Goal: Contribute content

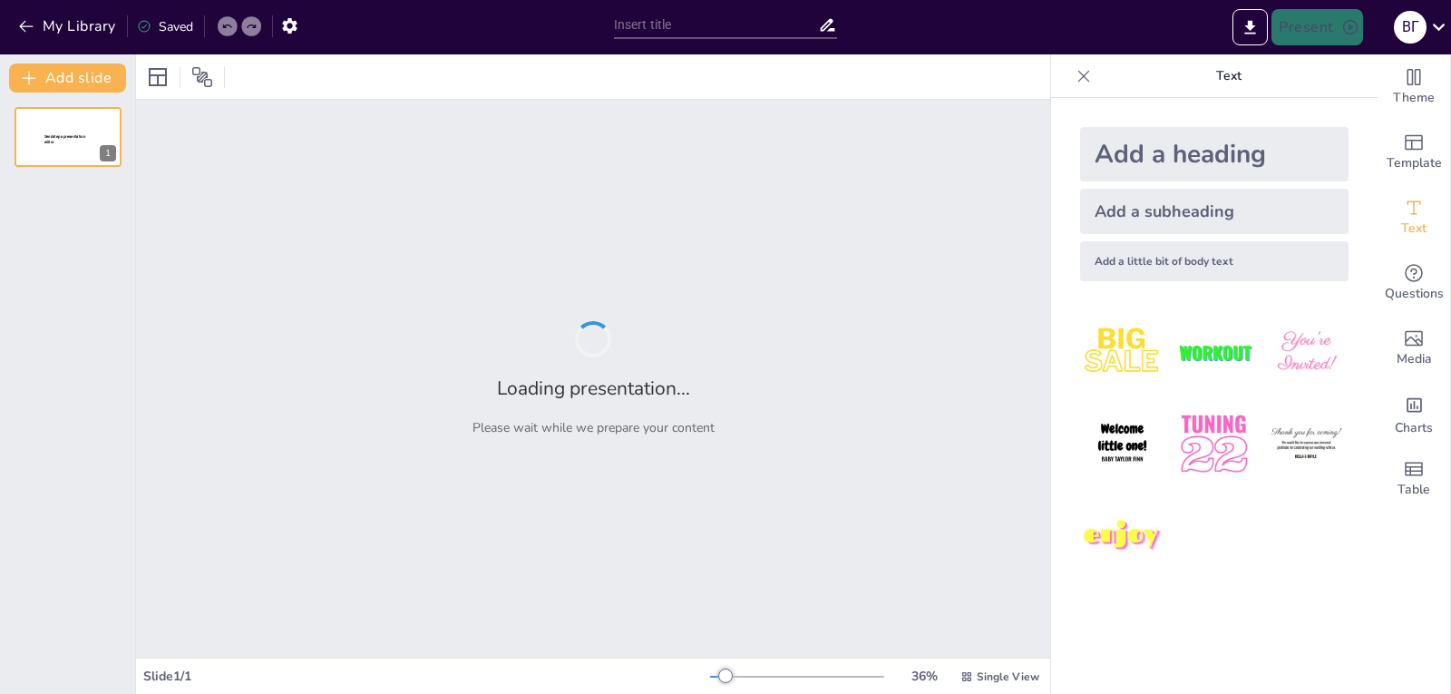
type input "Экономические вызовы: как отсутствие российских ресурсов повлияет на мировые ры…"
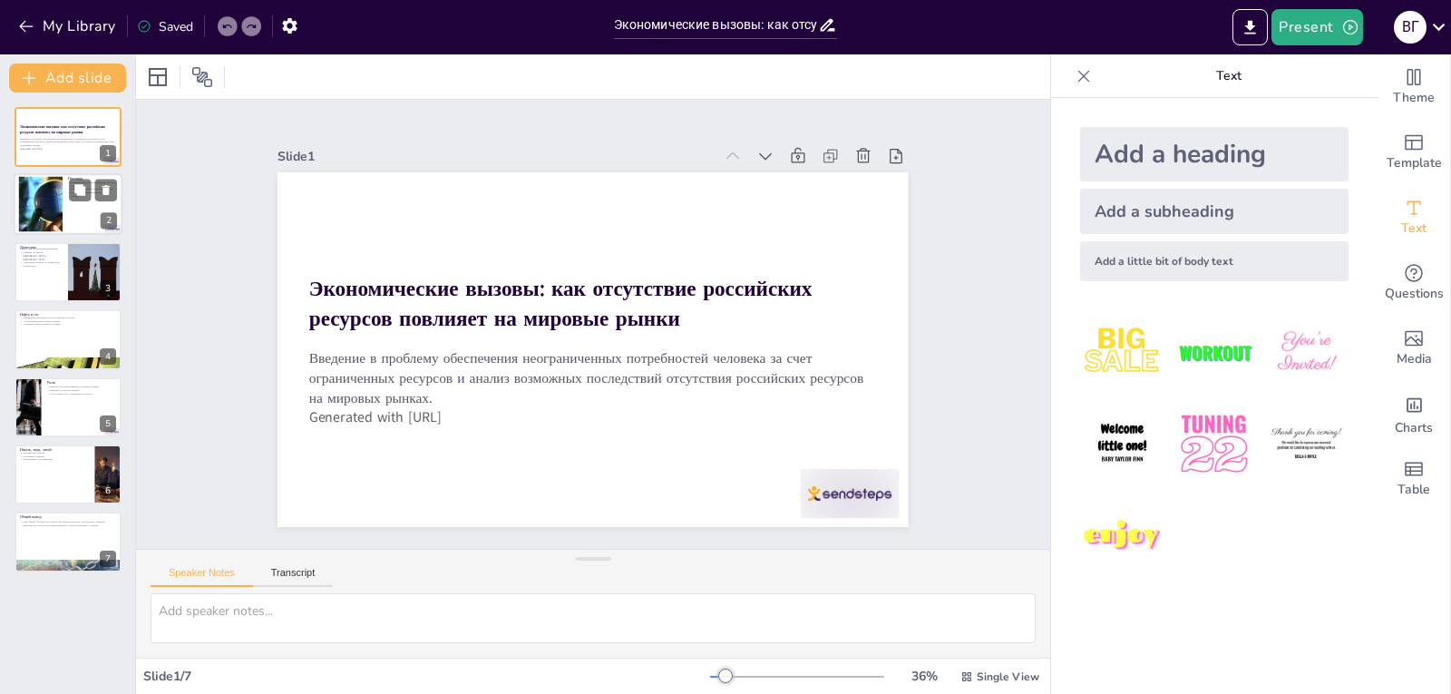
click at [68, 188] on p "Поставки из других стран будут дороже" at bounding box center [92, 190] width 49 height 4
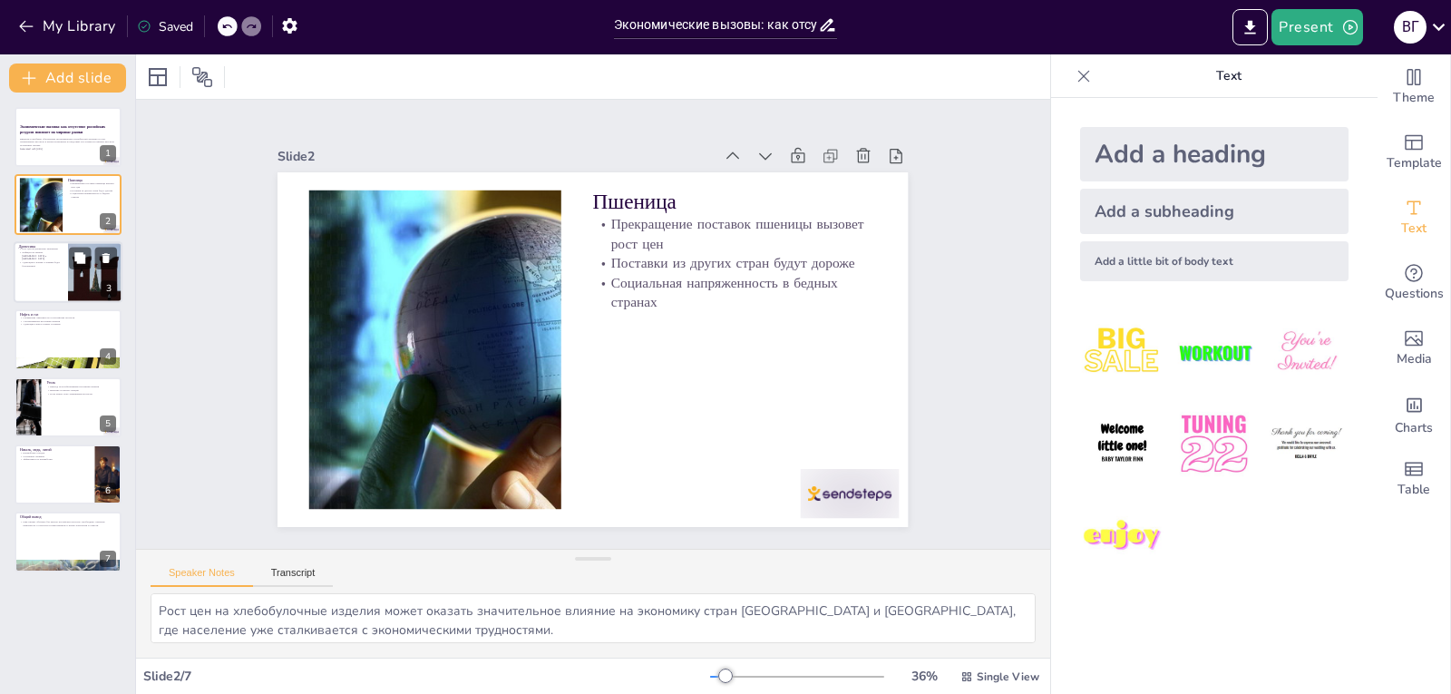
click at [34, 280] on div at bounding box center [68, 272] width 109 height 62
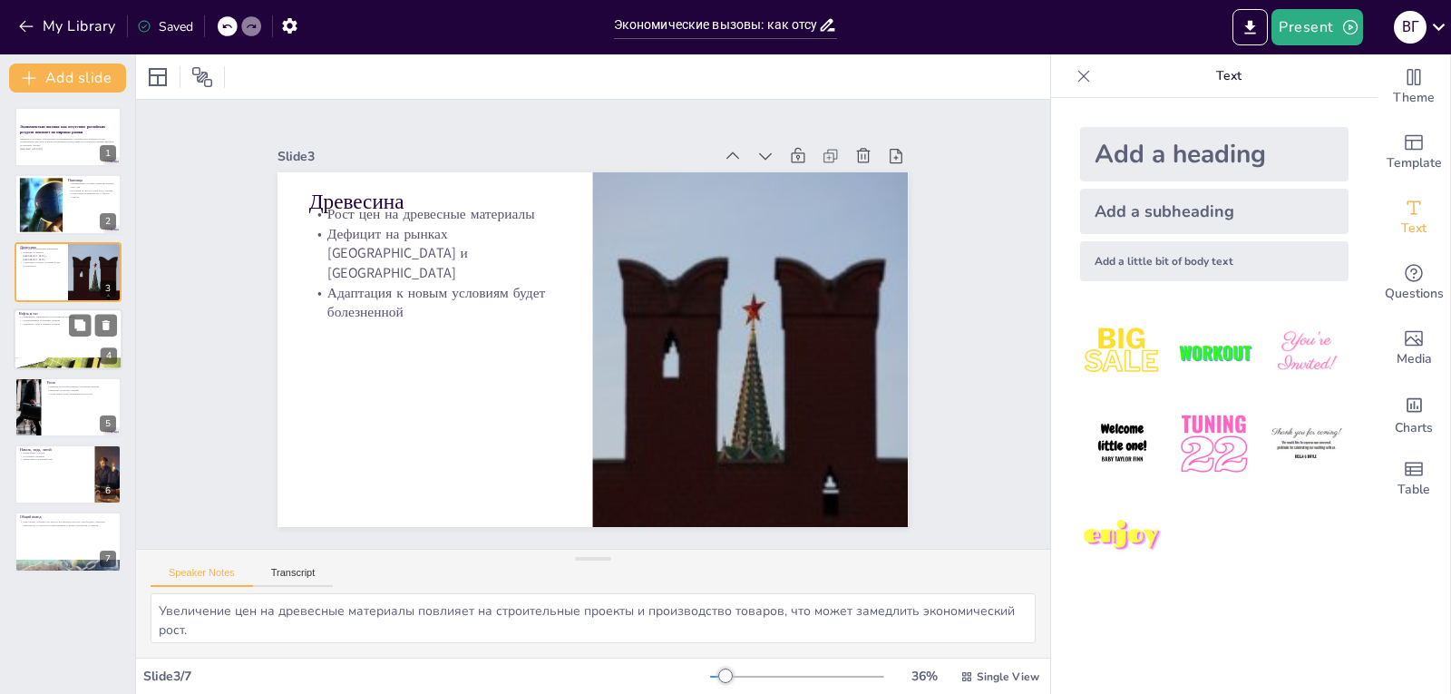
click at [46, 336] on div at bounding box center [68, 339] width 109 height 62
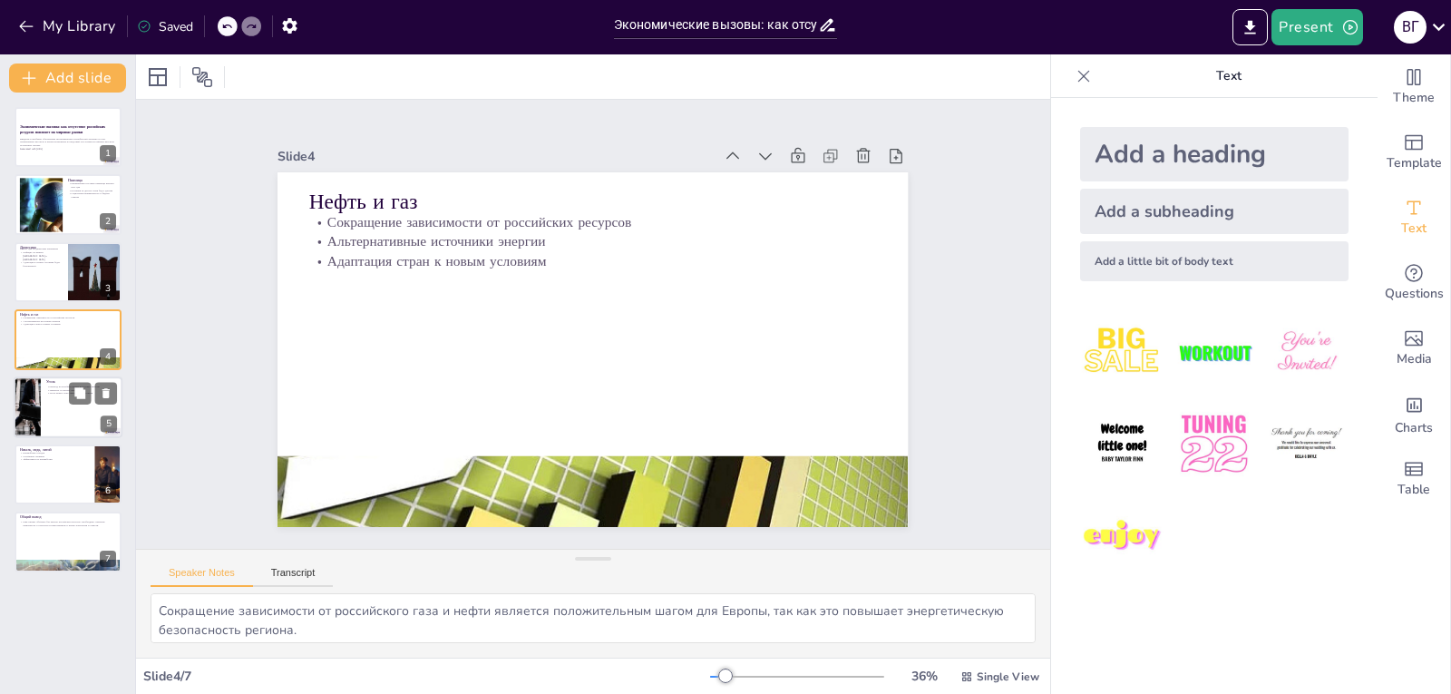
click at [55, 391] on p "Уголь может стать заменяемым ресурсом" at bounding box center [81, 393] width 71 height 4
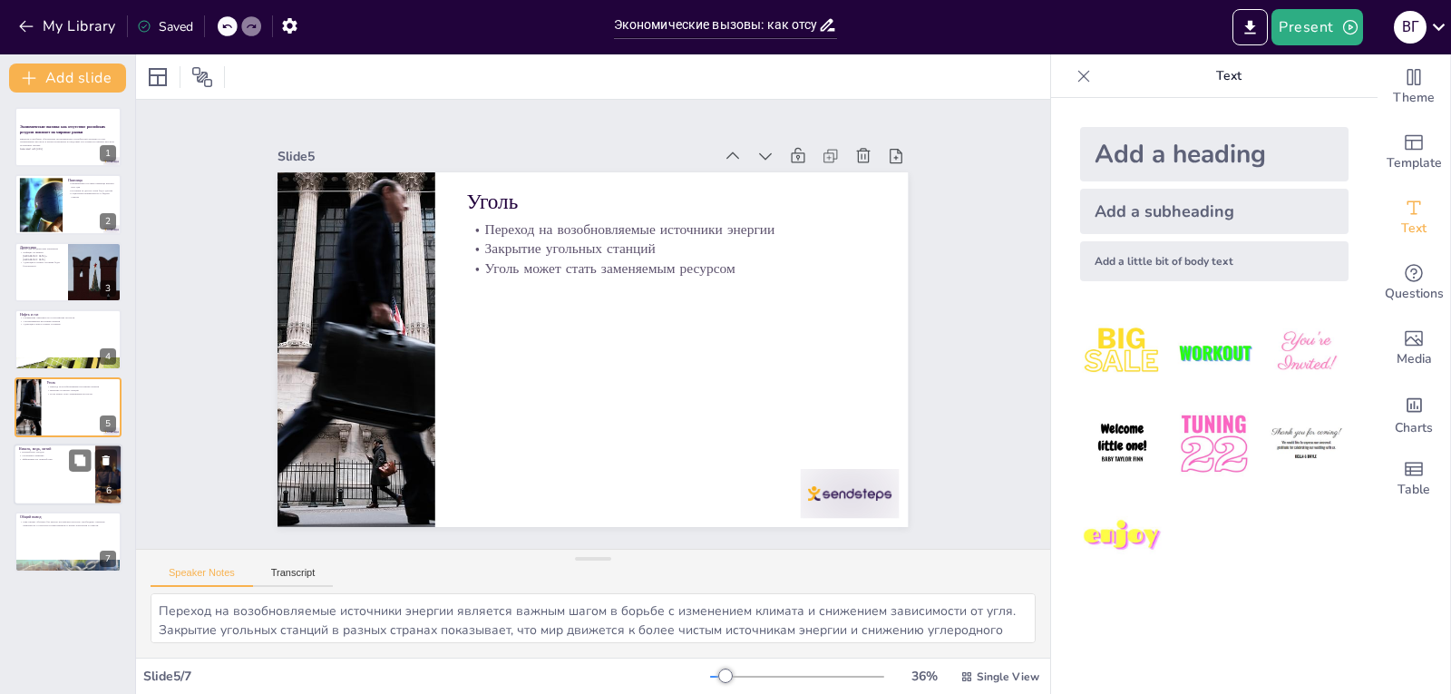
click at [60, 472] on div at bounding box center [68, 474] width 109 height 62
type textarea "Переработка отходов является ключевым фактором в снижении потребности в новых р…"
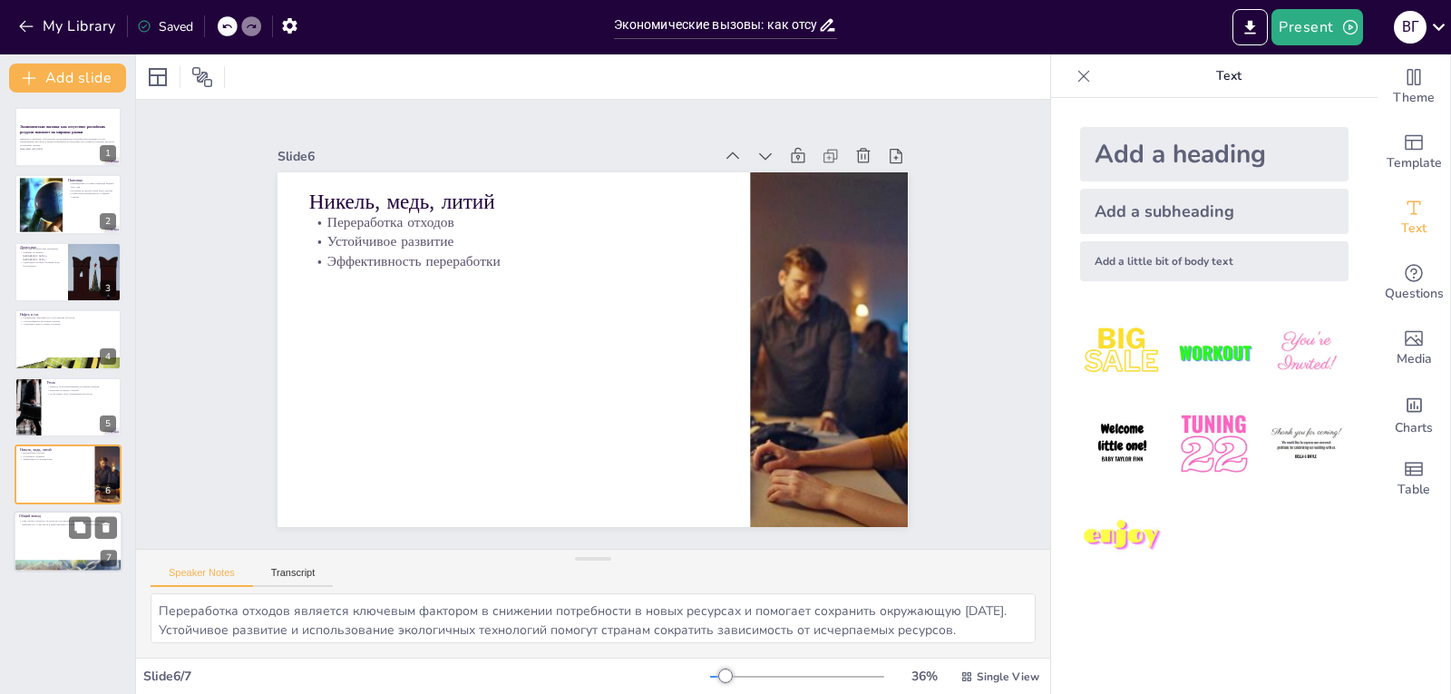
click at [66, 550] on div at bounding box center [68, 542] width 109 height 62
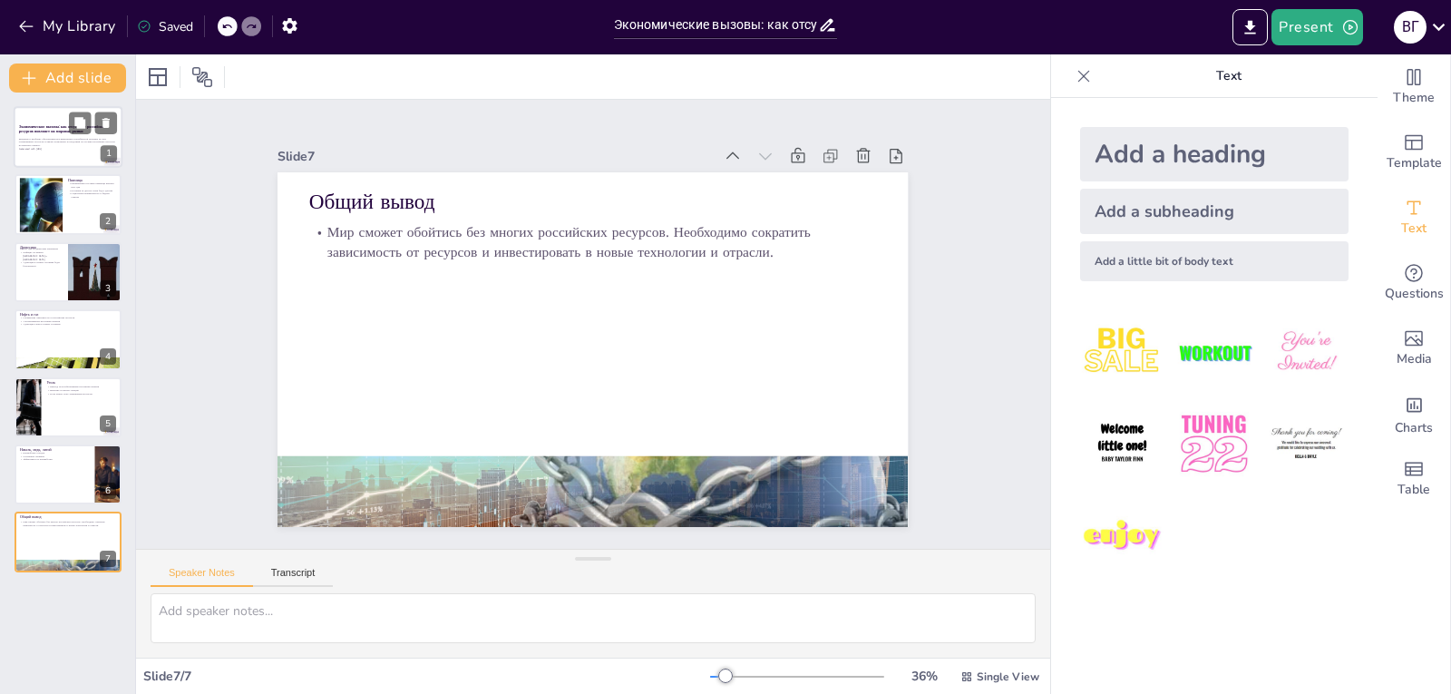
click at [29, 129] on strong "Экономические вызовы: как отсутствие российских ресурсов повлияет на мировые ры…" at bounding box center [62, 129] width 87 height 10
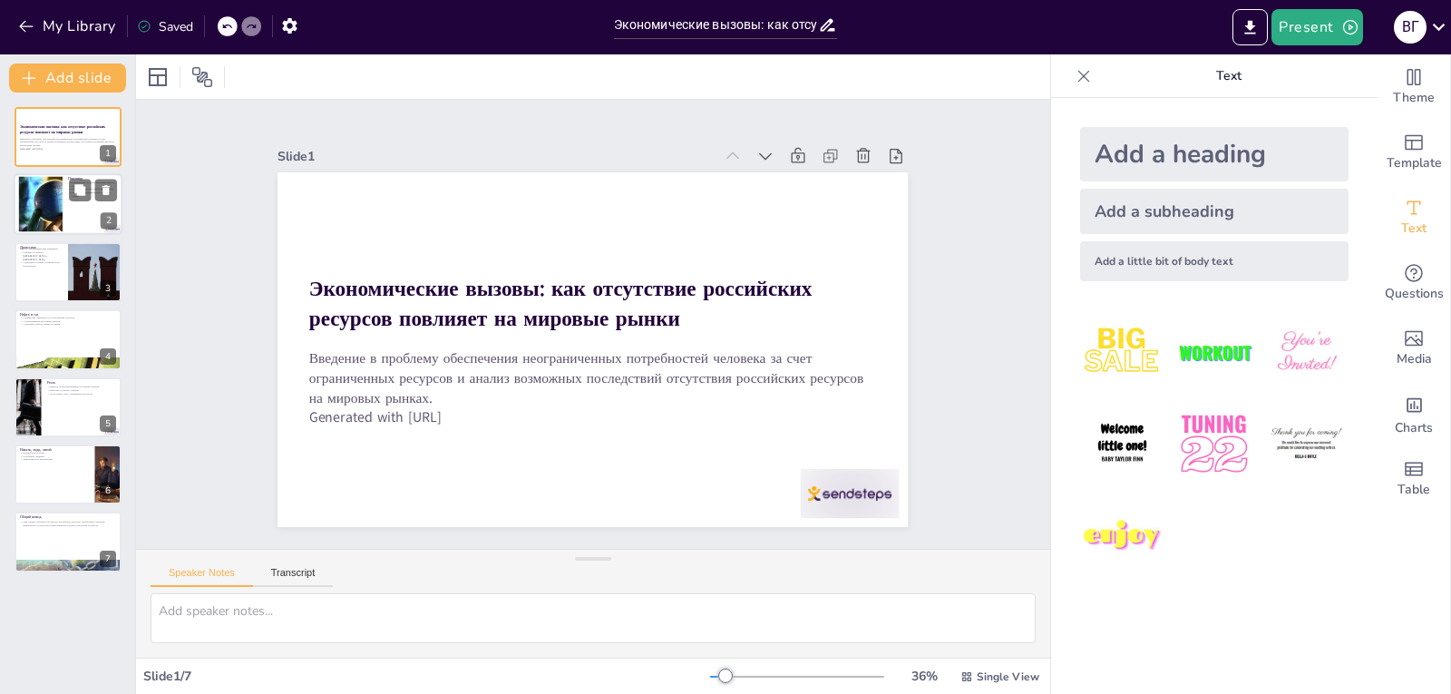
click at [32, 197] on div at bounding box center [40, 204] width 85 height 55
type textarea "Рост цен на хлебобулочные изделия может оказать значительное влияние на экономи…"
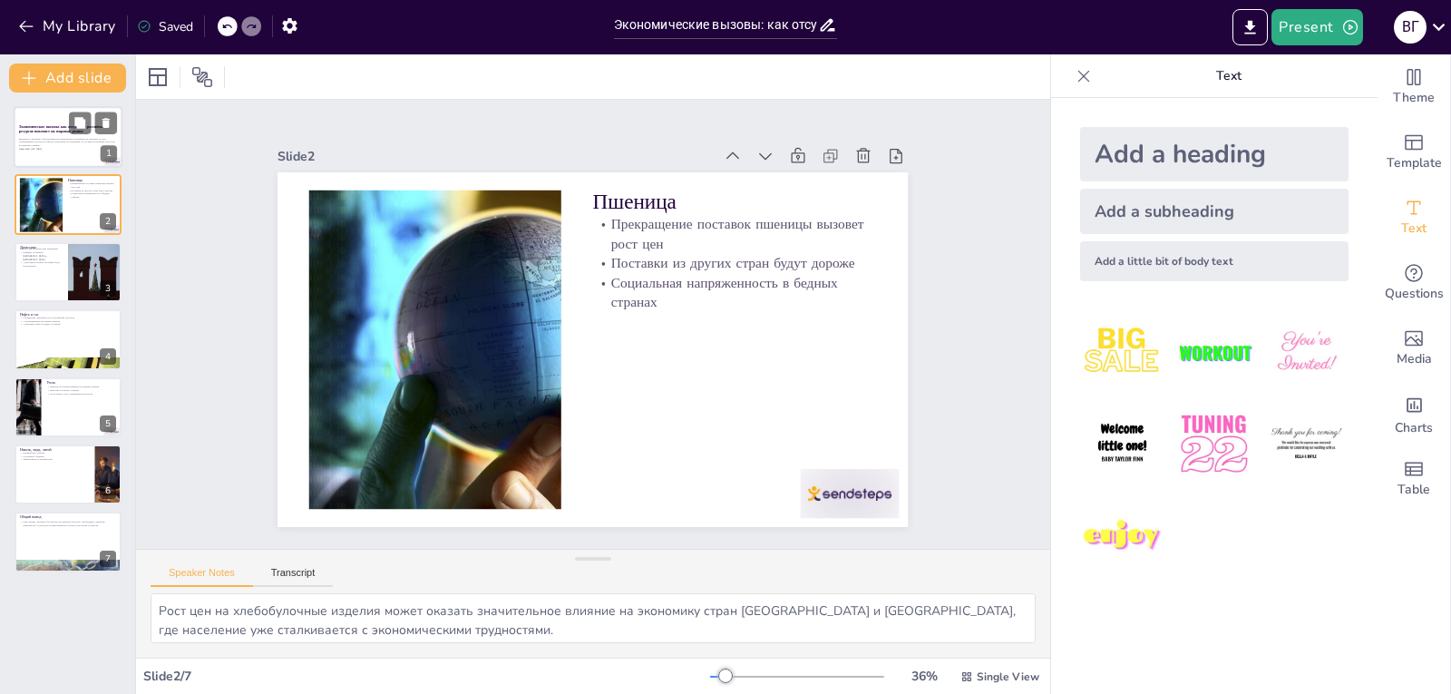
click at [33, 137] on p "Введение в проблему обеспечения неограниченных потребностей человека за счет ог…" at bounding box center [68, 142] width 98 height 10
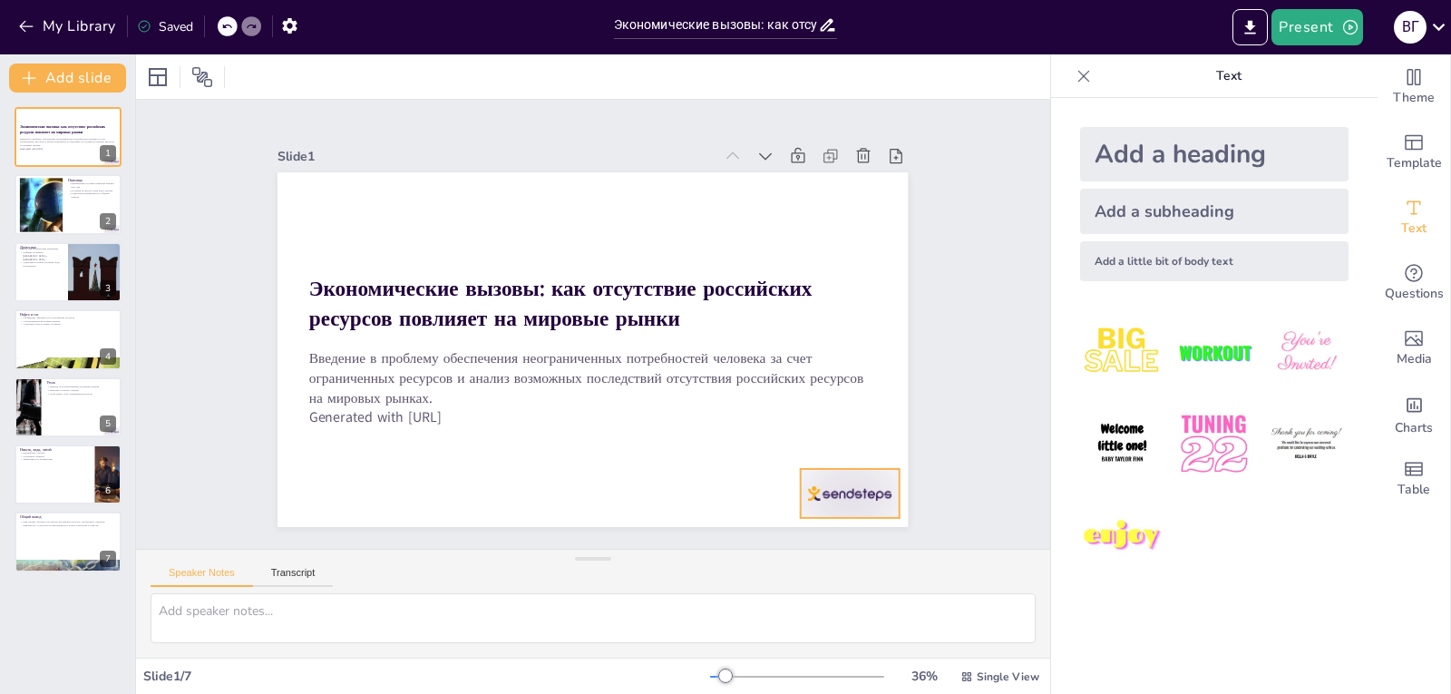
click at [341, 352] on div at bounding box center [286, 306] width 110 height 92
click at [378, 149] on icon at bounding box center [367, 138] width 21 height 22
click at [42, 203] on div at bounding box center [40, 204] width 85 height 55
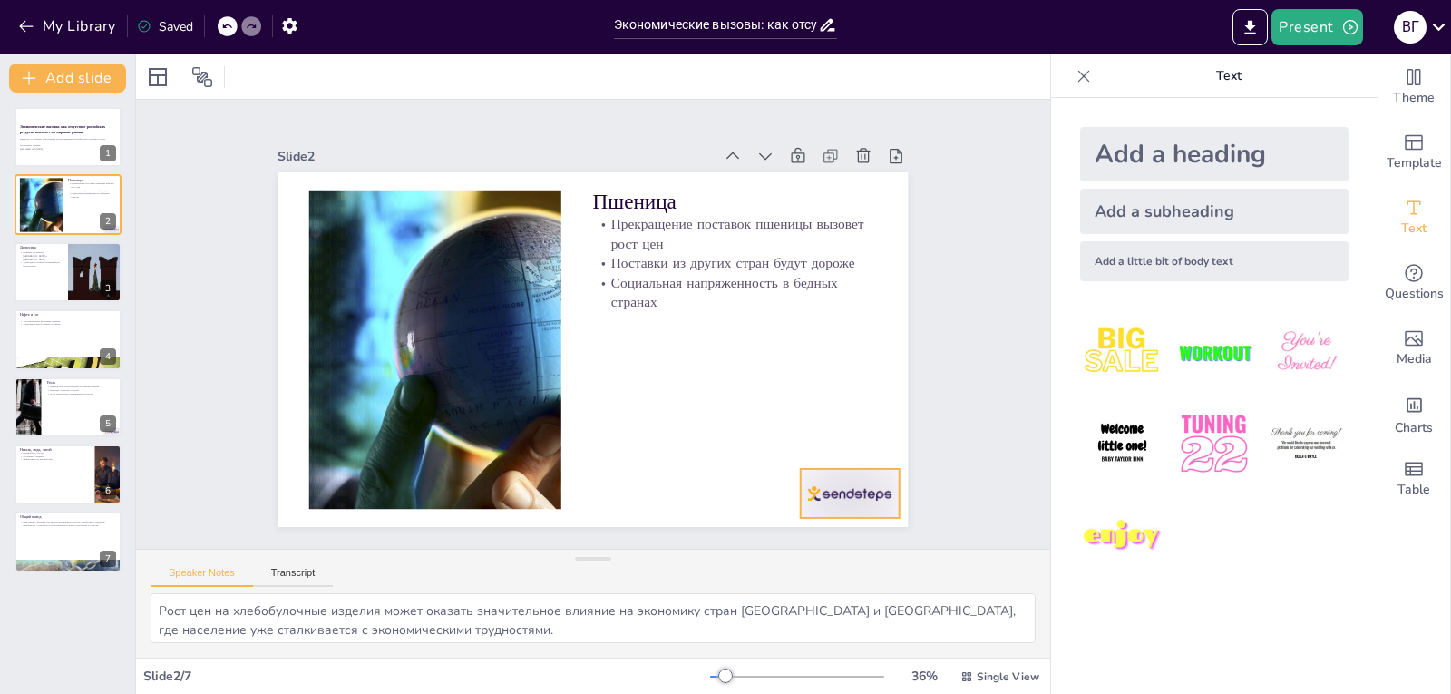
click at [813, 526] on div at bounding box center [785, 564] width 109 height 77
click at [859, 239] on icon at bounding box center [867, 223] width 31 height 31
click at [67, 273] on div at bounding box center [68, 272] width 109 height 62
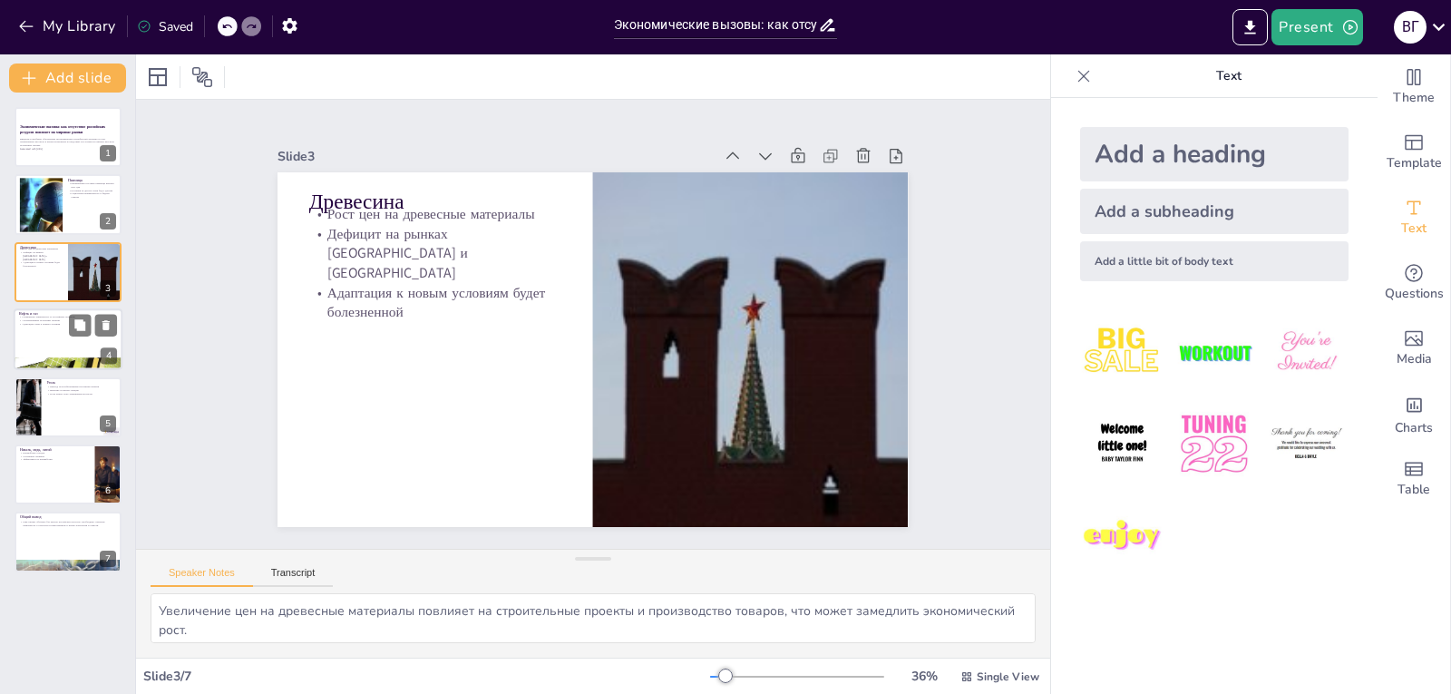
click at [29, 334] on div at bounding box center [68, 339] width 109 height 62
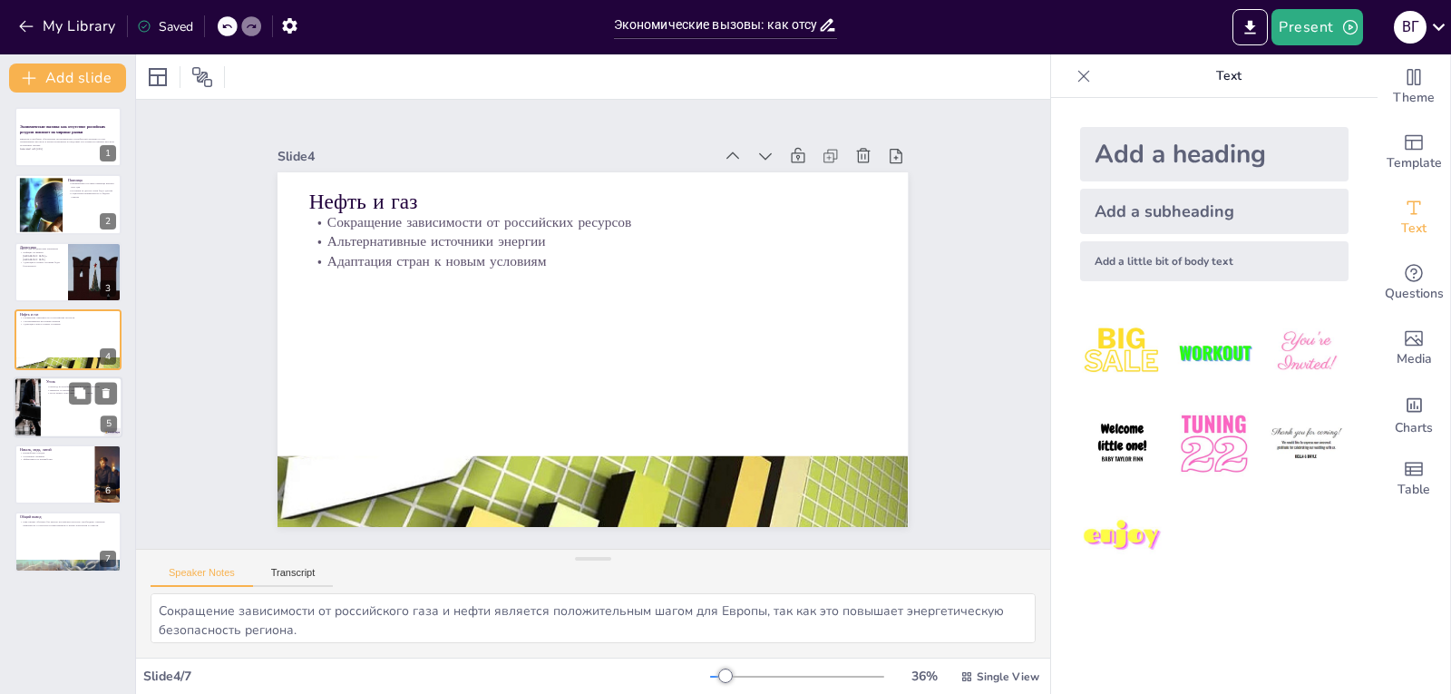
click at [34, 417] on div at bounding box center [27, 407] width 100 height 62
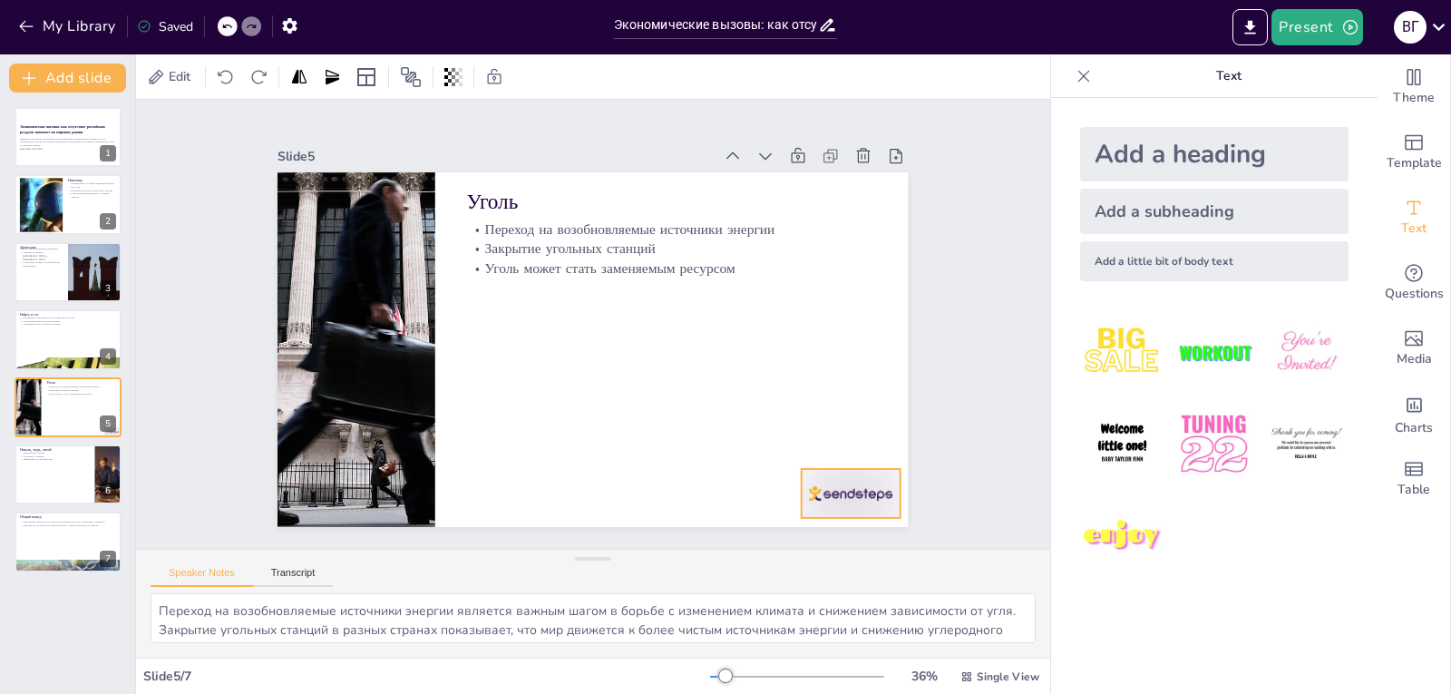
click at [817, 137] on div at bounding box center [787, 85] width 59 height 103
click at [650, 599] on icon at bounding box center [635, 614] width 30 height 30
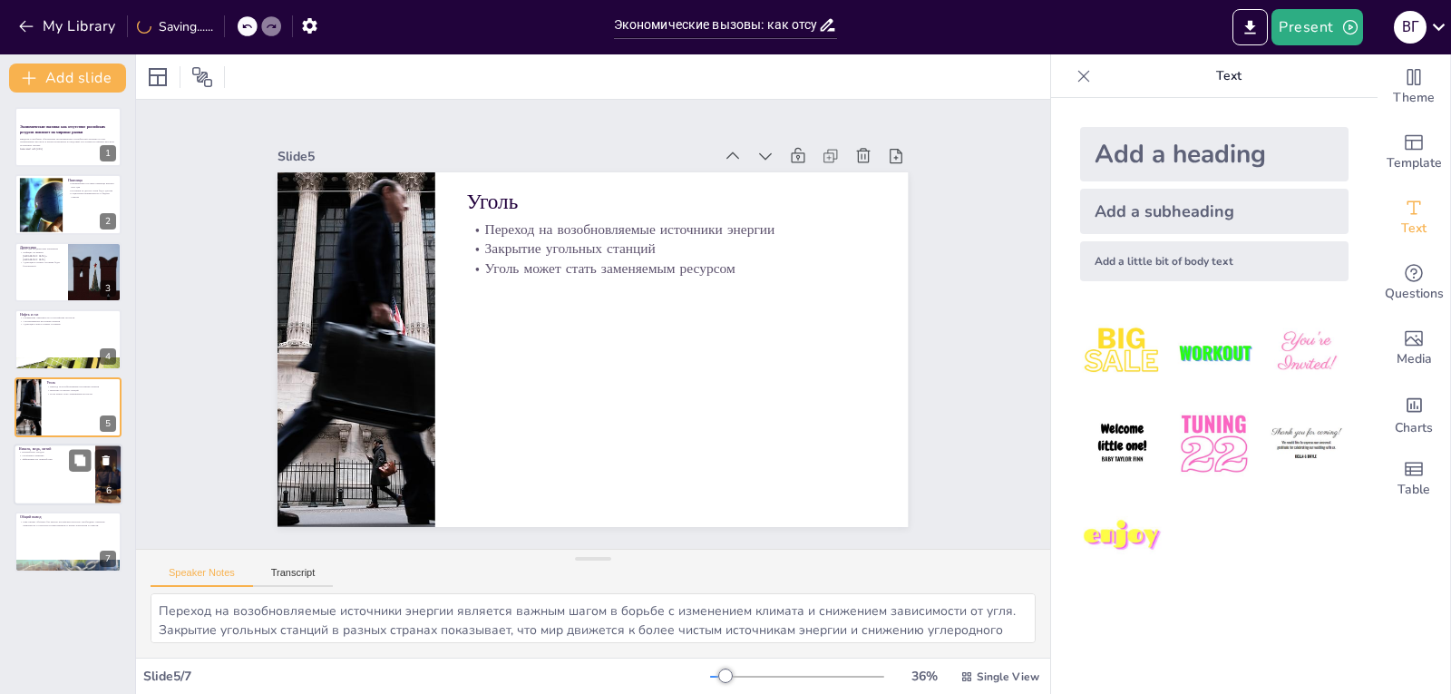
click at [64, 471] on div at bounding box center [68, 474] width 109 height 62
type textarea "Переработка отходов является ключевым фактором в снижении потребности в новых р…"
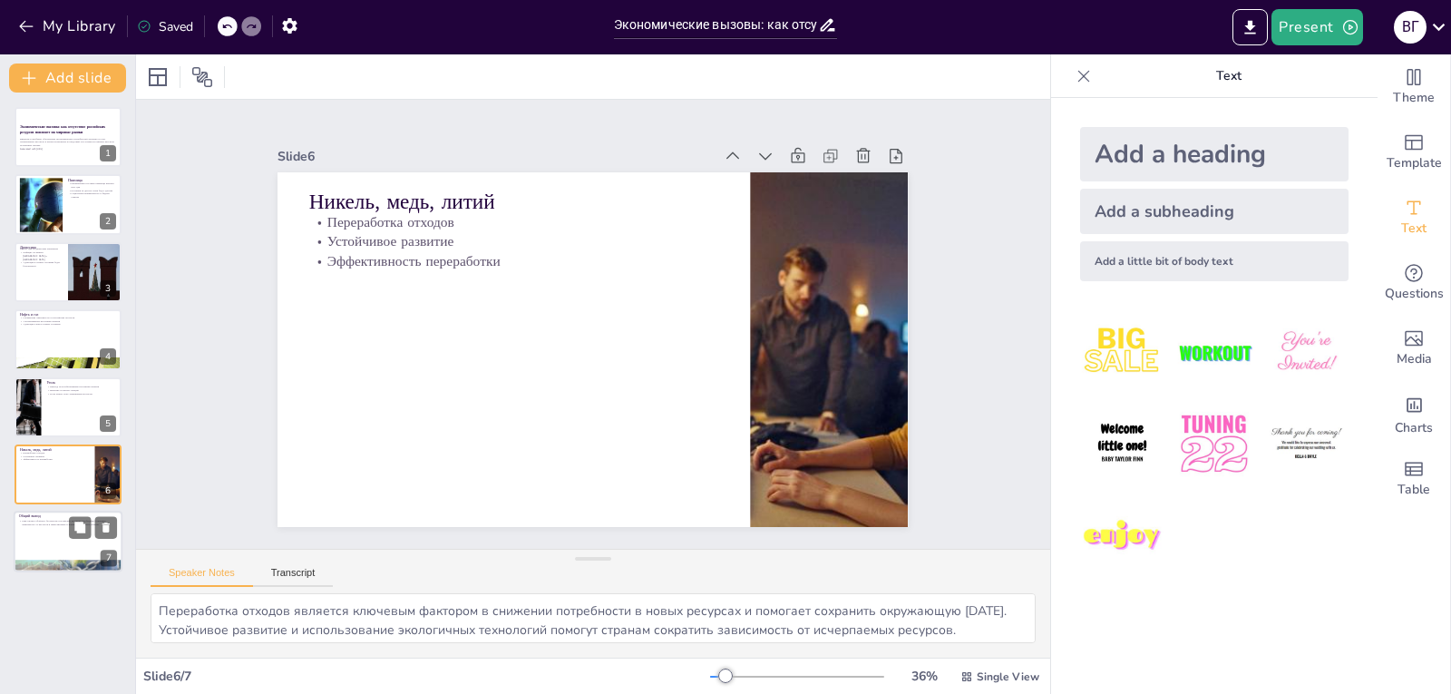
click at [29, 540] on div at bounding box center [68, 542] width 109 height 62
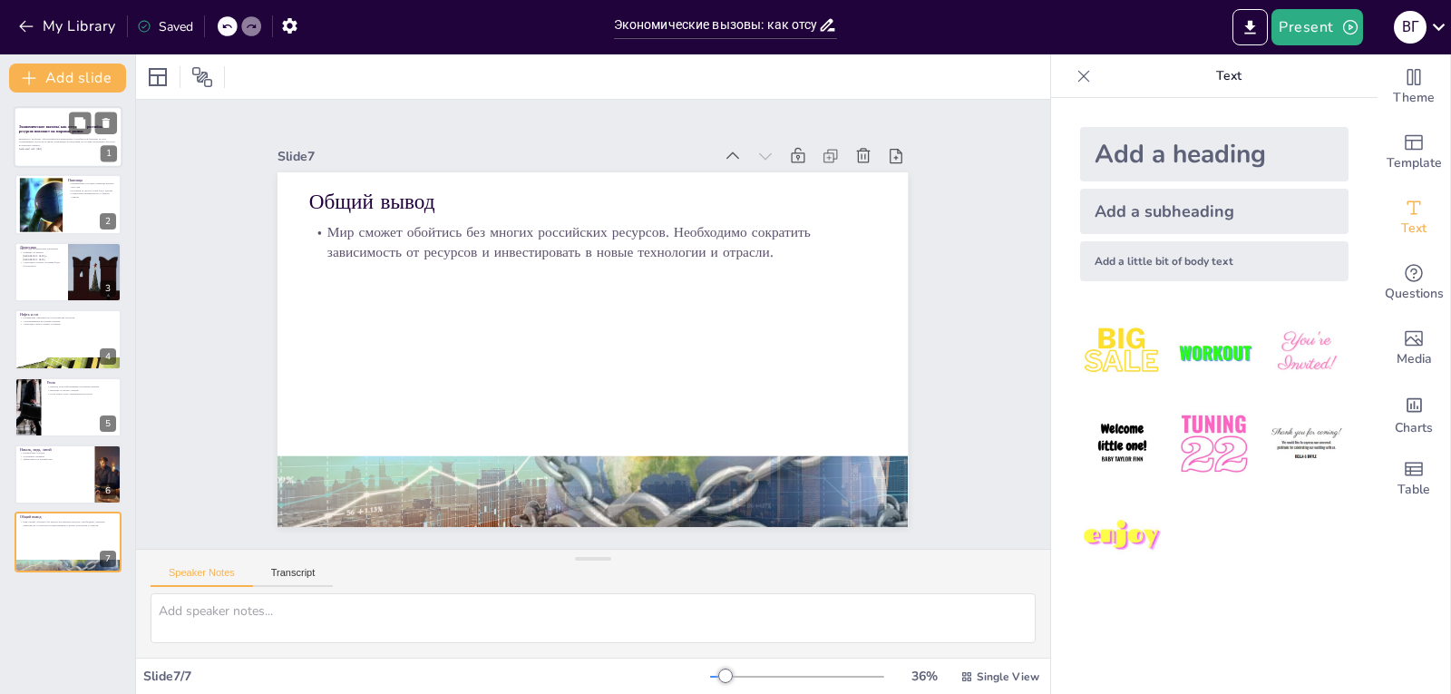
click at [39, 144] on p "Введение в проблему обеспечения неограниченных потребностей человека за счет ог…" at bounding box center [68, 142] width 98 height 10
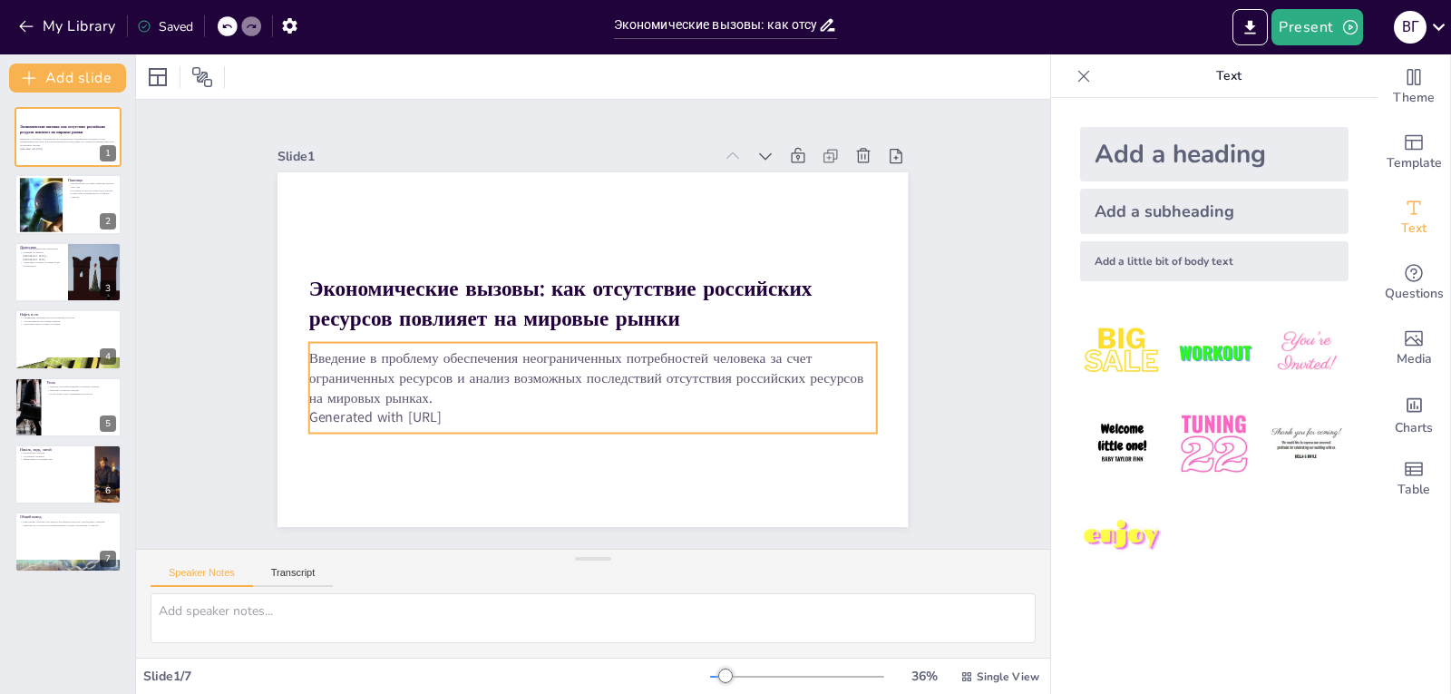
click at [436, 413] on p "Generated with [URL]" at bounding box center [648, 248] width 471 height 349
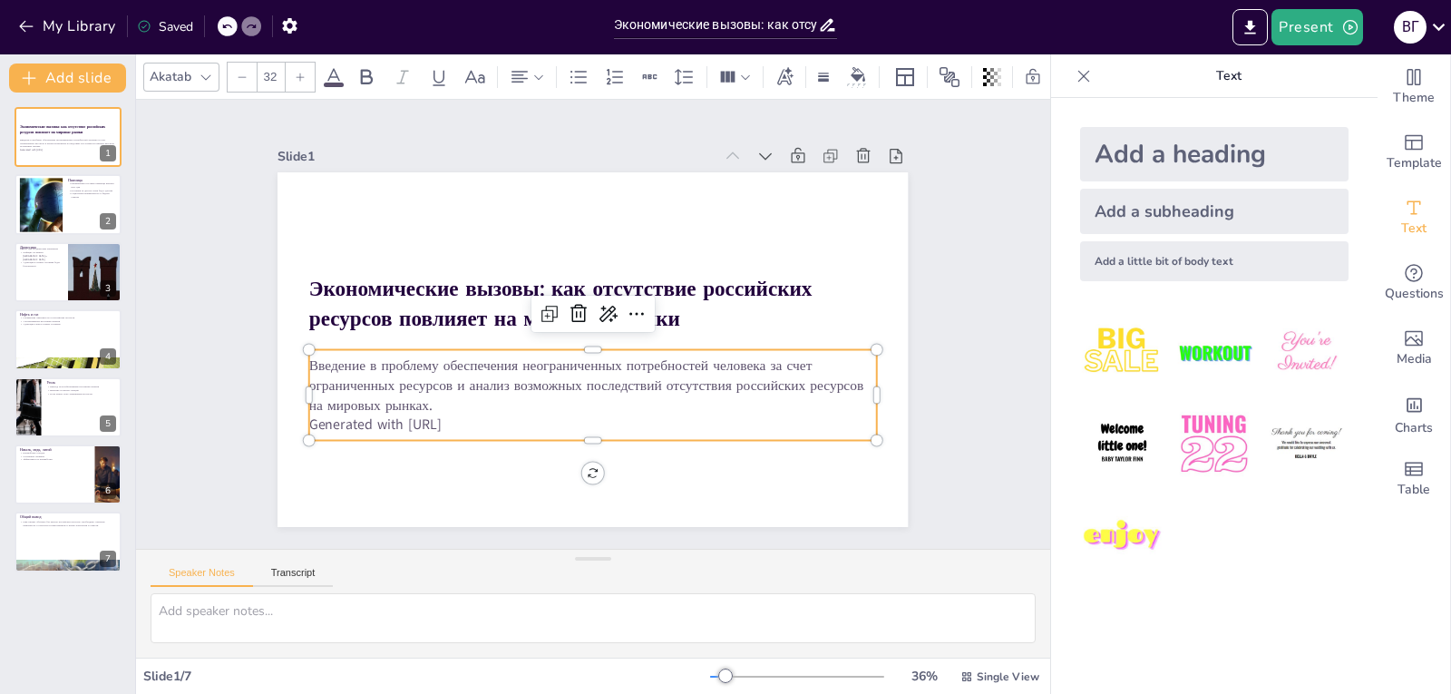
click at [462, 323] on p "Введение в проблему обеспечения неограниченных потребностей человека за счет ог…" at bounding box center [600, 264] width 570 height 118
click at [468, 416] on p "Generated with [URL]" at bounding box center [498, 356] width 194 height 546
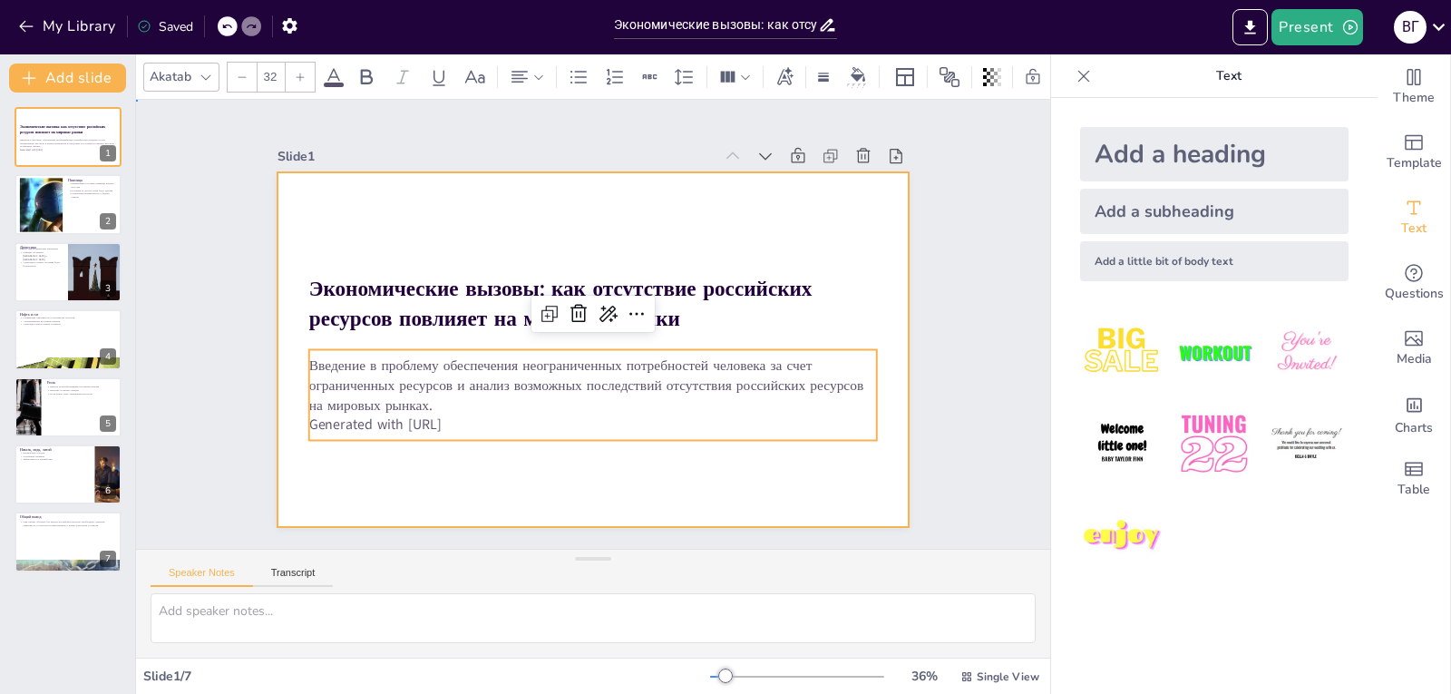
click at [467, 479] on div at bounding box center [580, 346] width 723 height 622
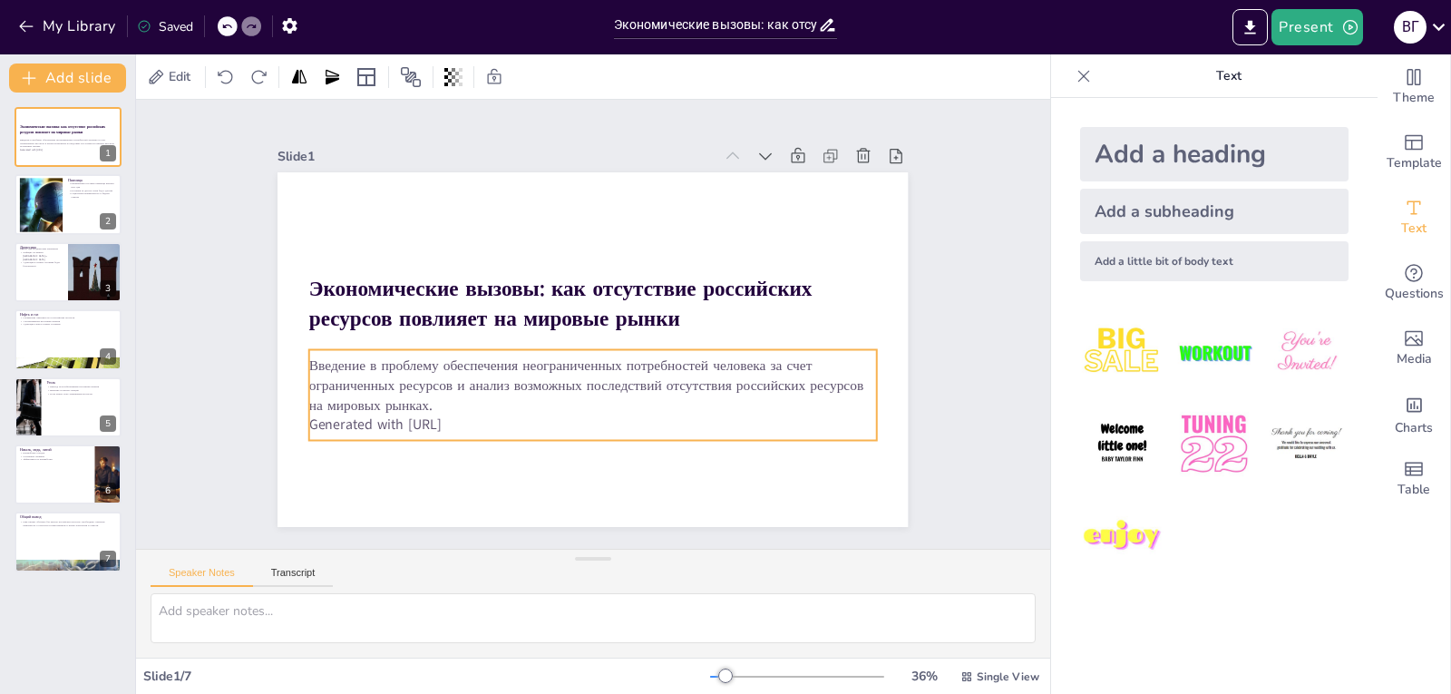
click at [506, 323] on p "Введение в проблему обеспечения неограниченных потребностей человека за счет ог…" at bounding box center [600, 264] width 570 height 118
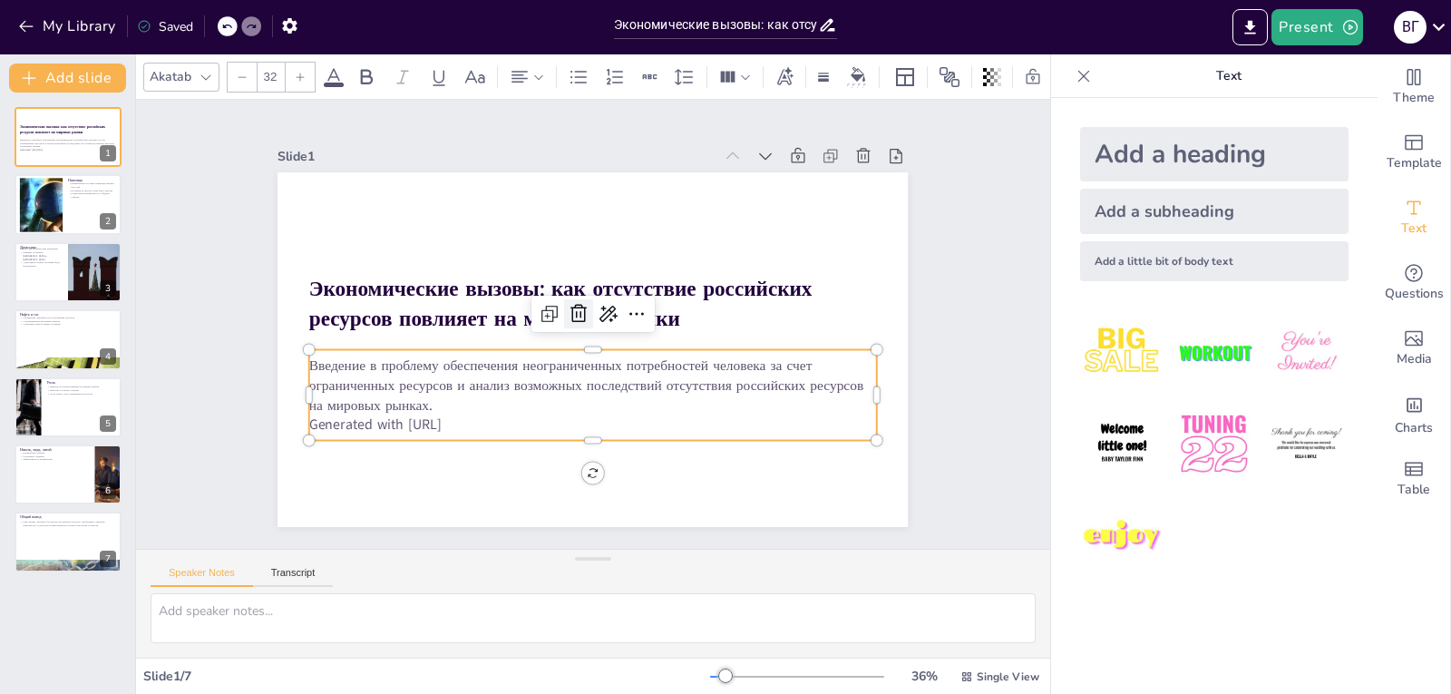
click at [587, 300] on icon at bounding box center [598, 306] width 23 height 22
